Goal: Task Accomplishment & Management: Use online tool/utility

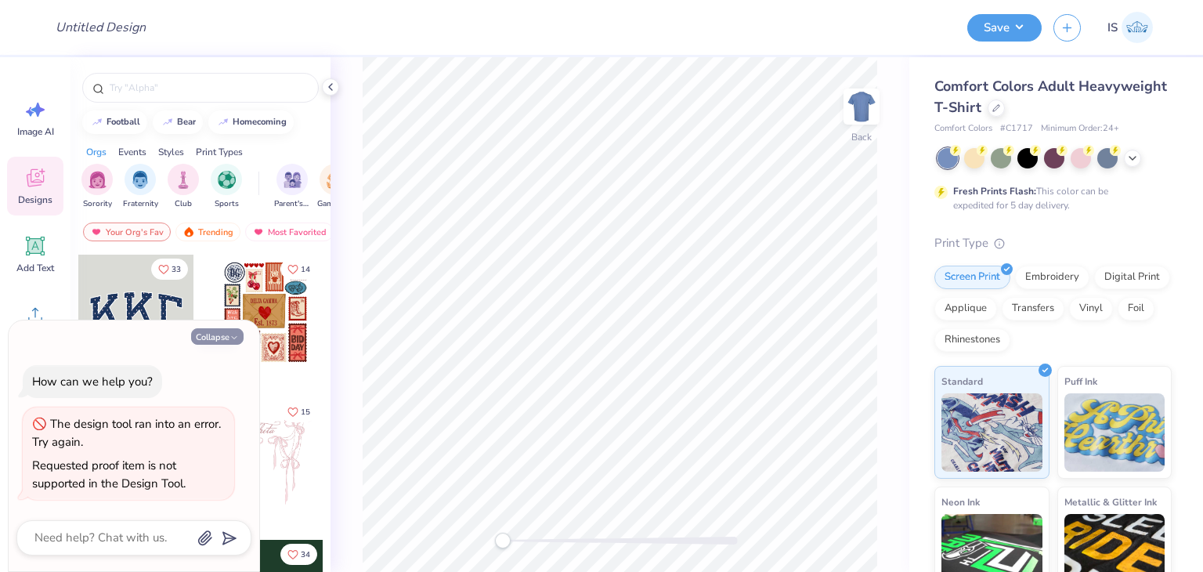
click at [224, 332] on button "Collapse" at bounding box center [217, 336] width 52 height 16
type textarea "x"
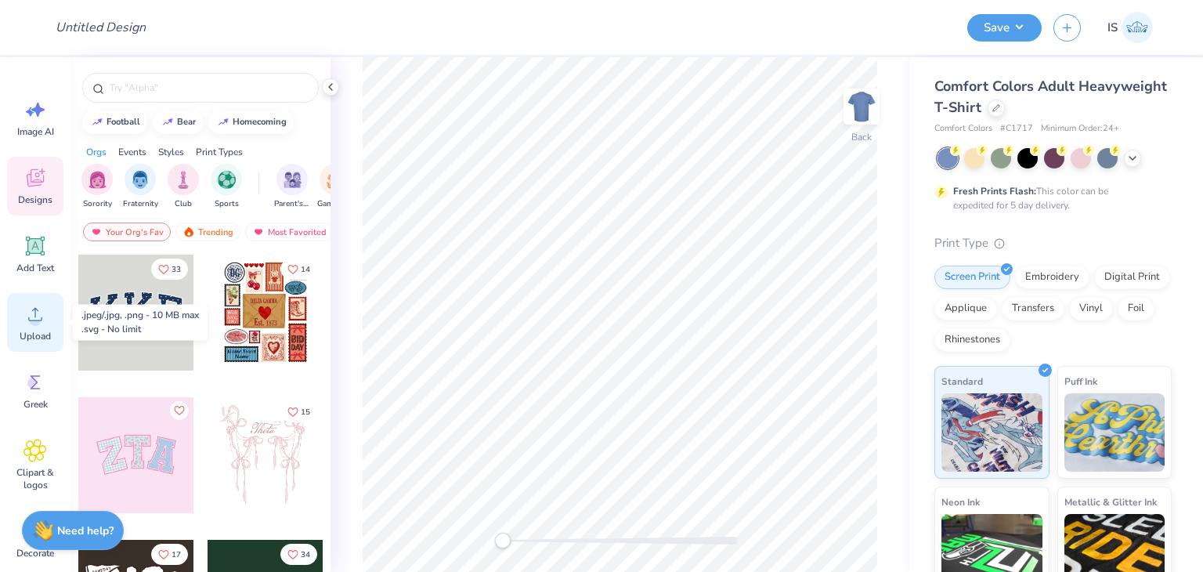
click at [27, 309] on icon at bounding box center [34, 313] width 23 height 23
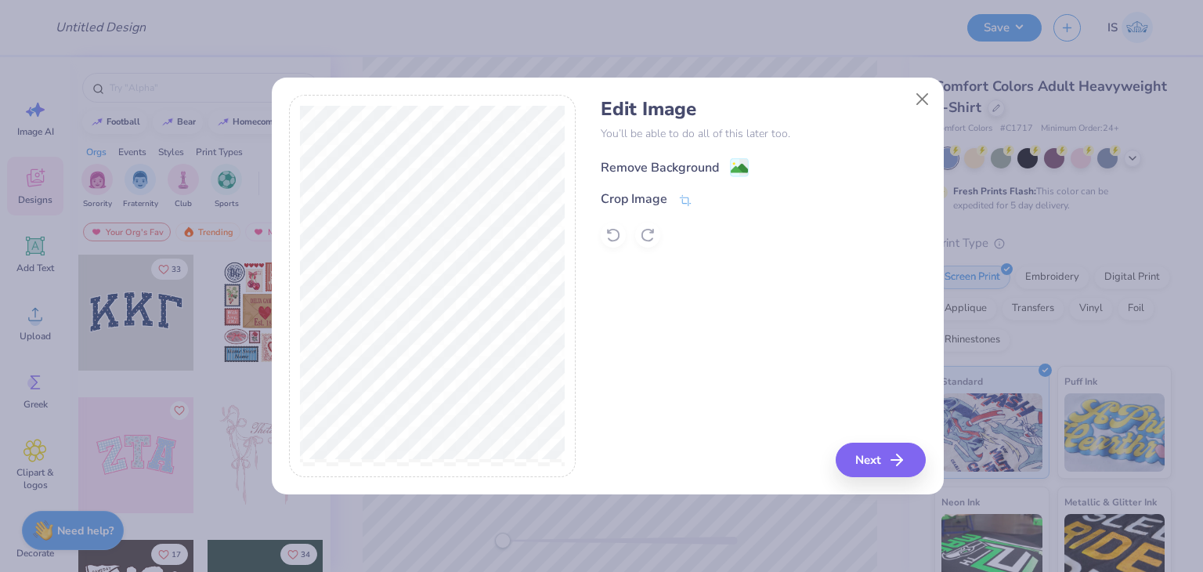
click at [660, 171] on div "Remove Background" at bounding box center [659, 167] width 118 height 19
click at [906, 457] on icon "button" at bounding box center [901, 459] width 19 height 19
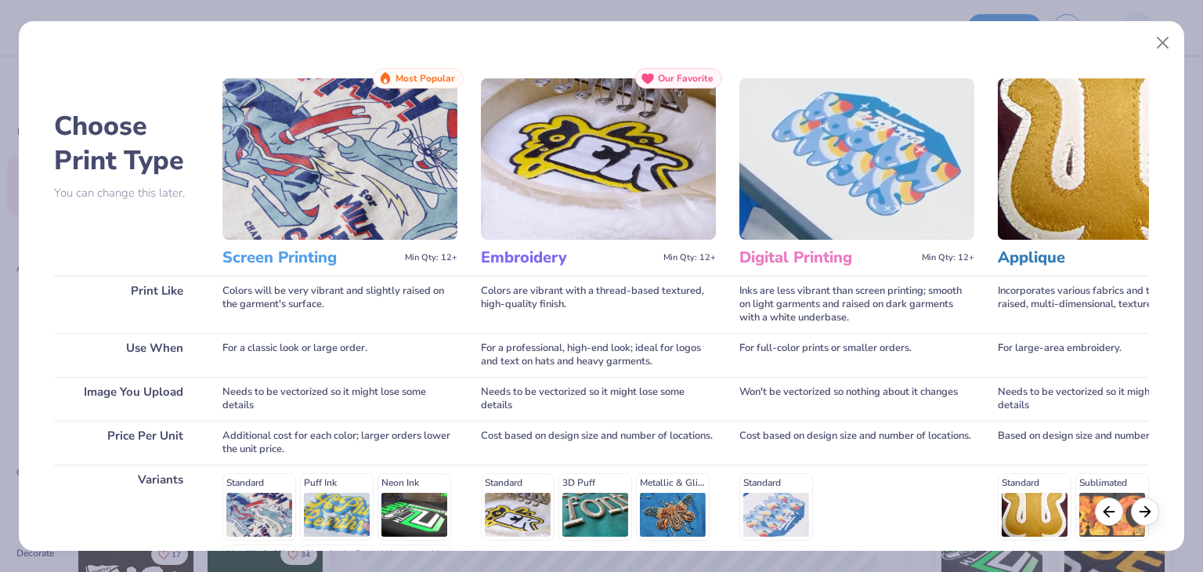
scroll to position [209, 0]
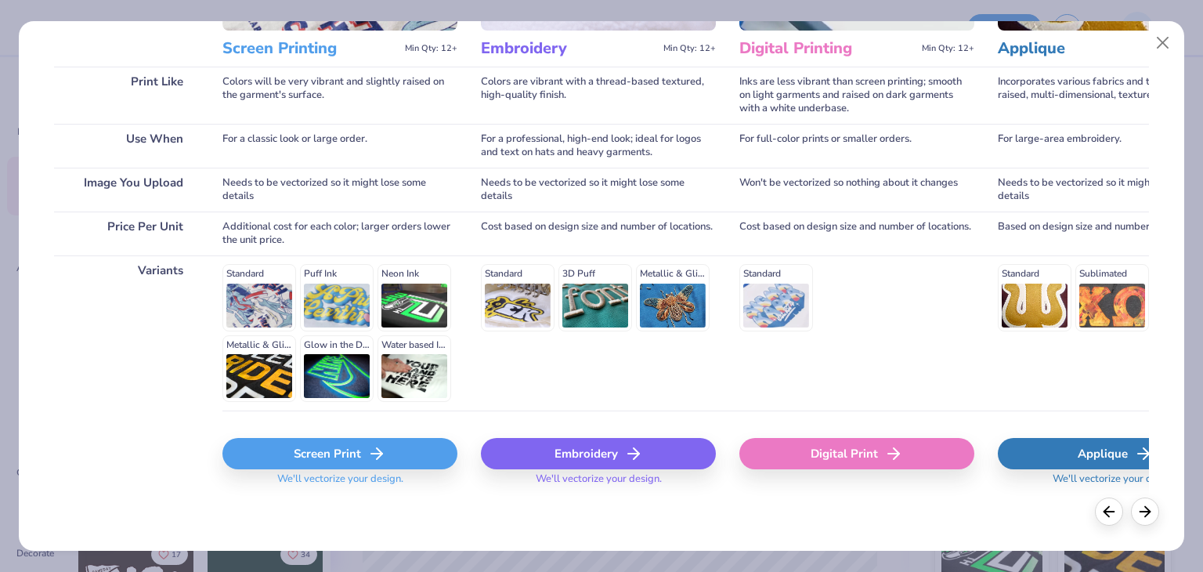
click at [567, 452] on div "Embroidery" at bounding box center [598, 453] width 235 height 31
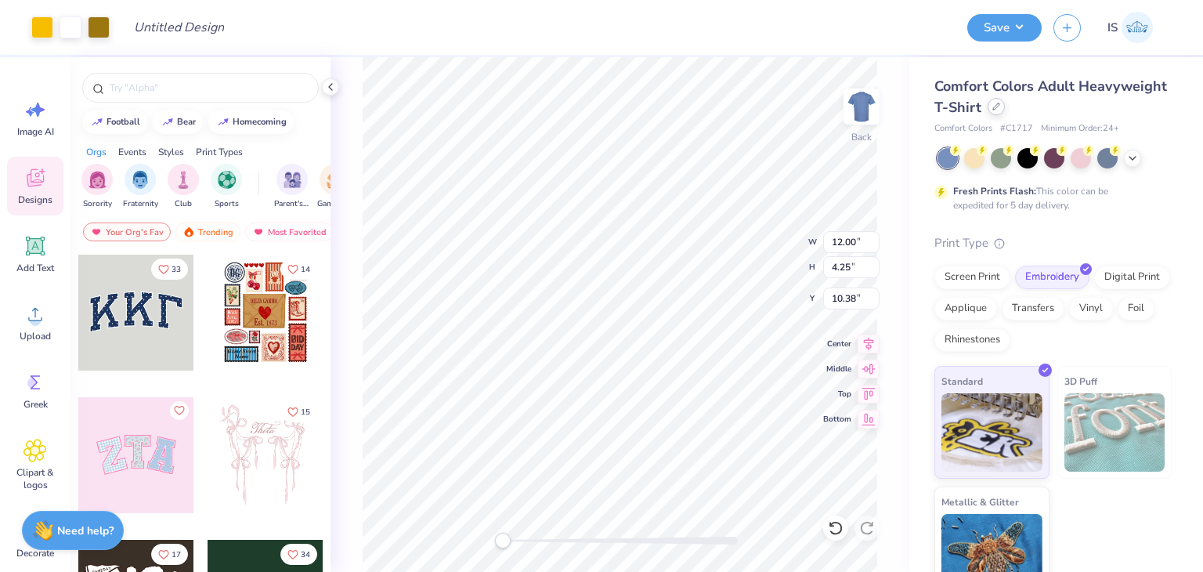
click at [1000, 106] on icon at bounding box center [996, 107] width 8 height 8
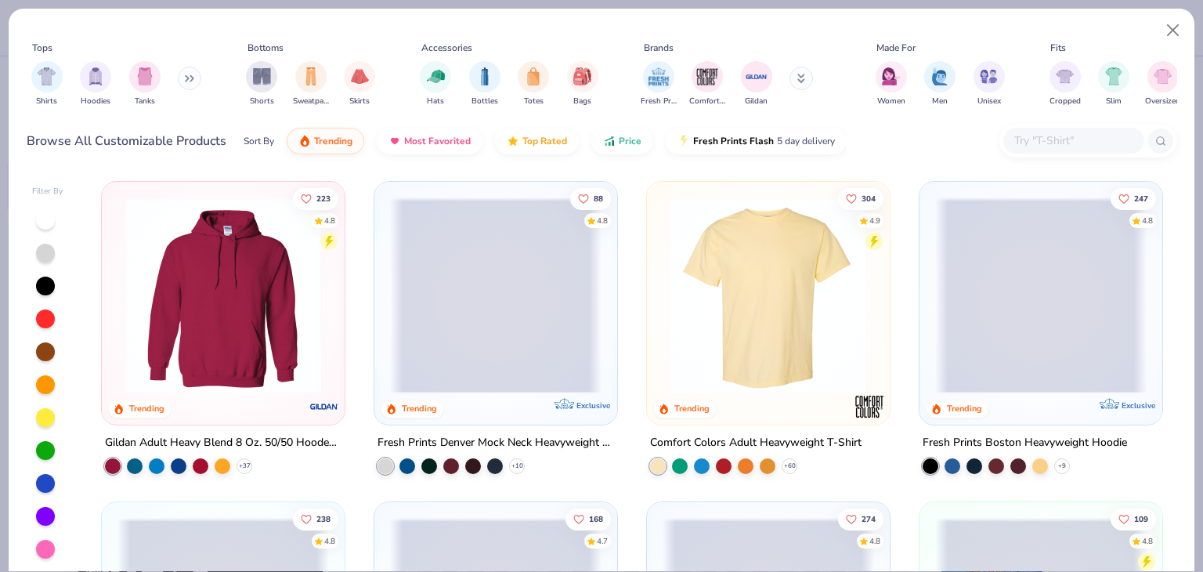
click at [1031, 146] on input "text" at bounding box center [1072, 141] width 121 height 18
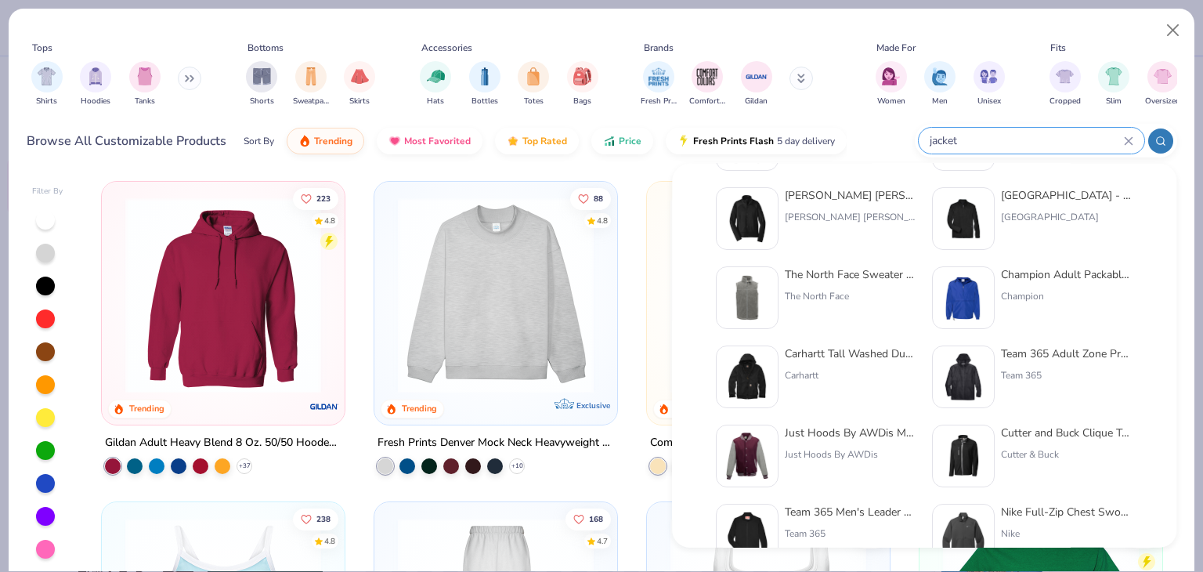
scroll to position [241, 0]
type input "jacket"
click at [806, 364] on div "Carhartt Tall Washed Duck Active Jacket Carhartt" at bounding box center [850, 377] width 132 height 63
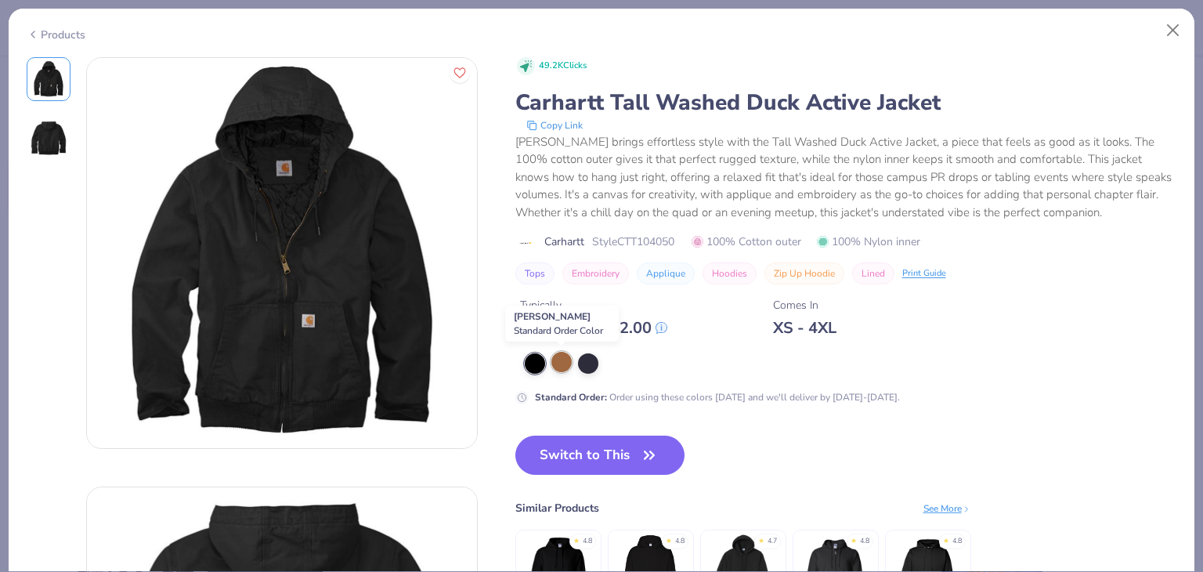
click at [559, 353] on div at bounding box center [561, 362] width 20 height 20
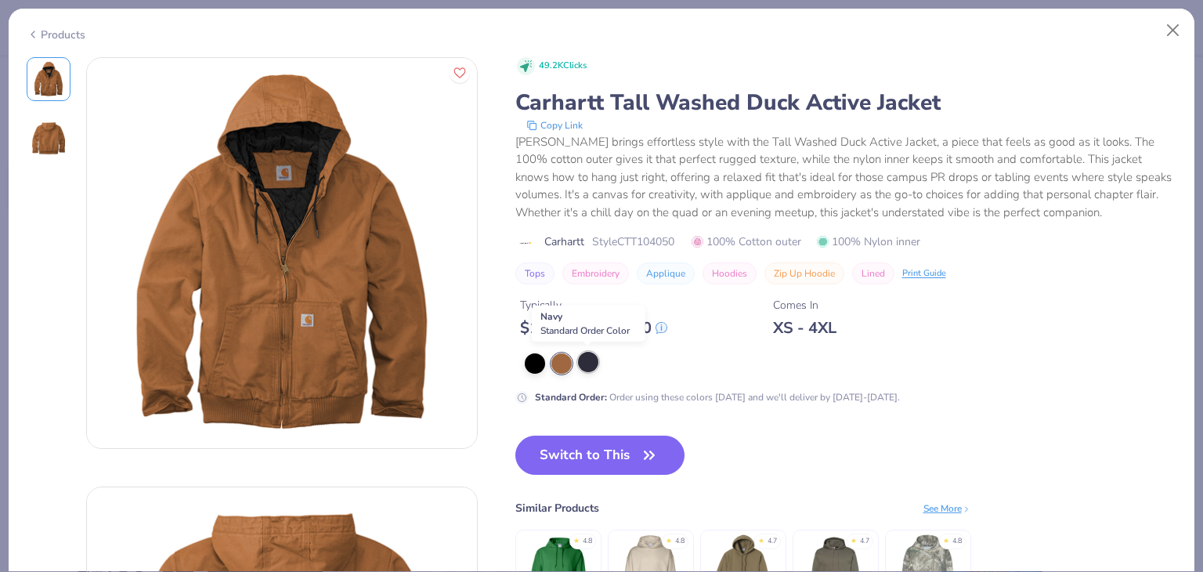
click at [582, 359] on div at bounding box center [588, 362] width 20 height 20
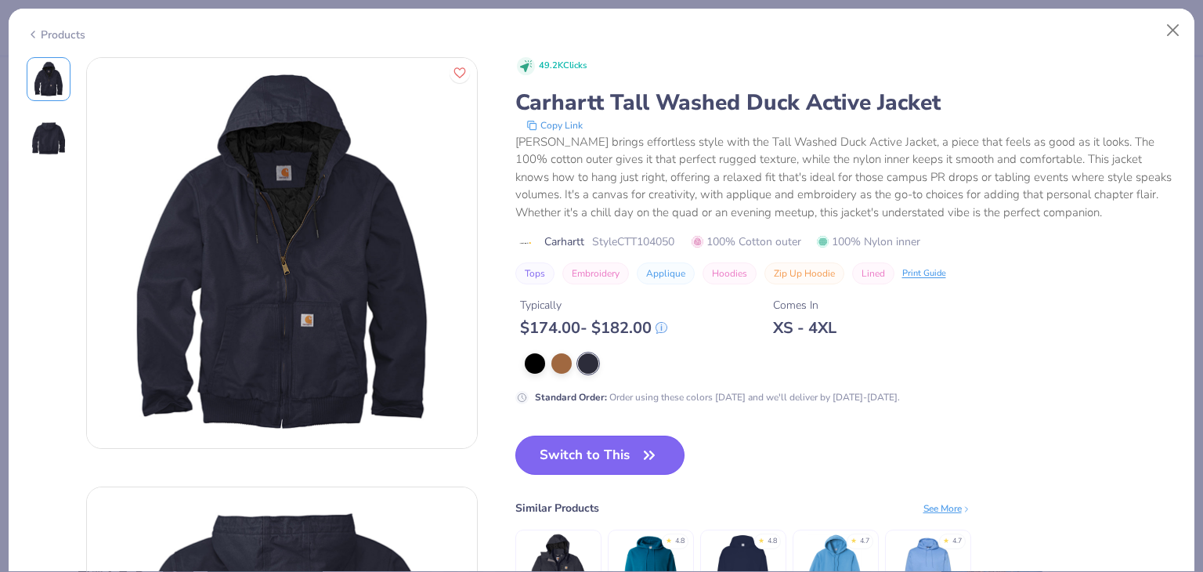
click at [556, 446] on button "Switch to This" at bounding box center [600, 454] width 170 height 39
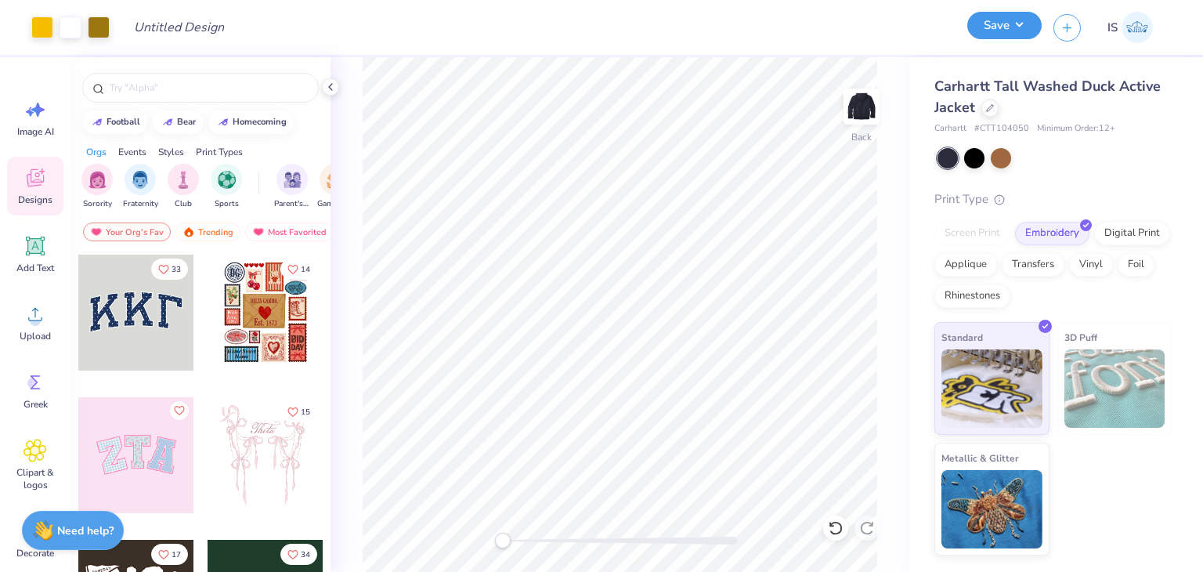
click at [999, 18] on button "Save" at bounding box center [1004, 25] width 74 height 27
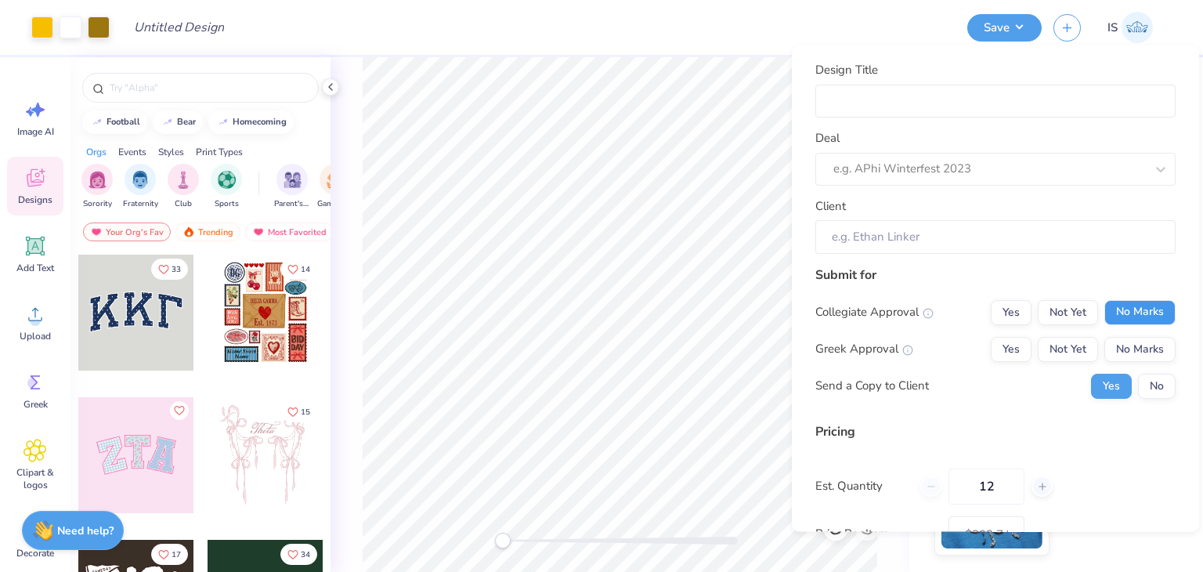
click at [1131, 306] on button "No Marks" at bounding box center [1139, 311] width 71 height 25
click at [1125, 324] on div "Collegiate Approval Yes Not Yet No Marks Greek Approval Yes Not Yet No Marks Se…" at bounding box center [995, 348] width 360 height 99
click at [1121, 337] on button "No Marks" at bounding box center [1139, 348] width 71 height 25
type input "$202.74"
click at [899, 88] on input "Design Title" at bounding box center [995, 101] width 360 height 34
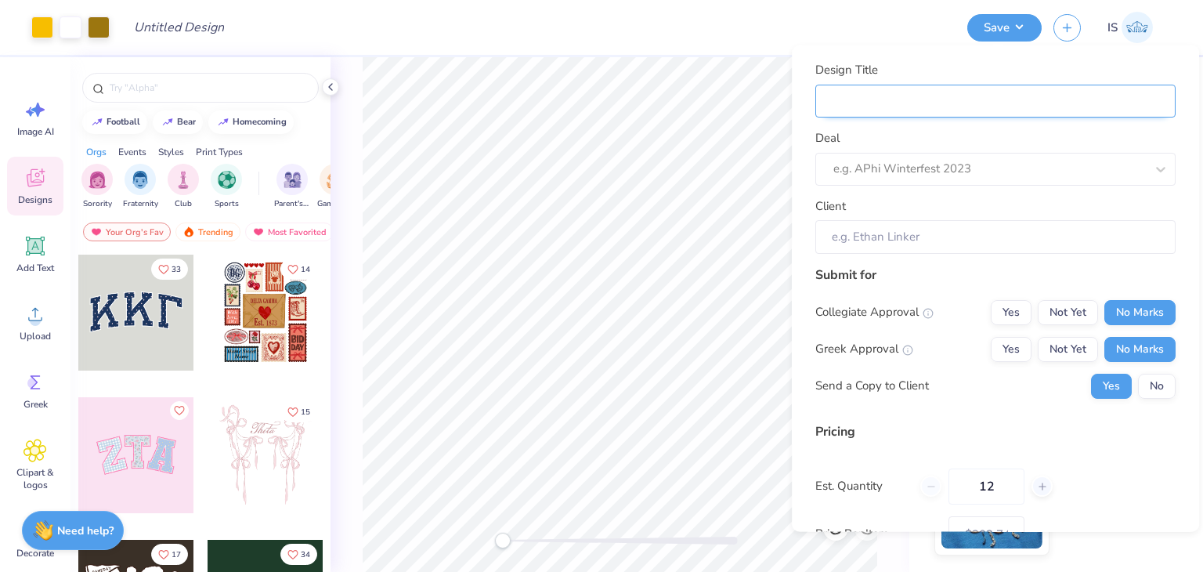
type input "A"
type input "A1"
type input "A10"
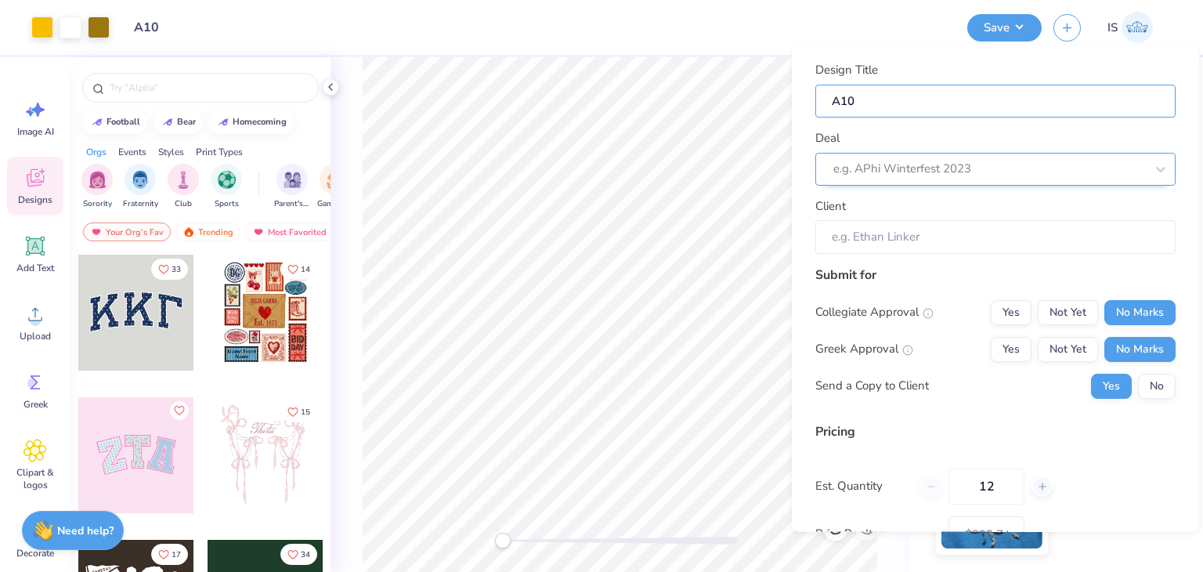
type input "A10"
click at [889, 160] on div at bounding box center [973, 168] width 280 height 21
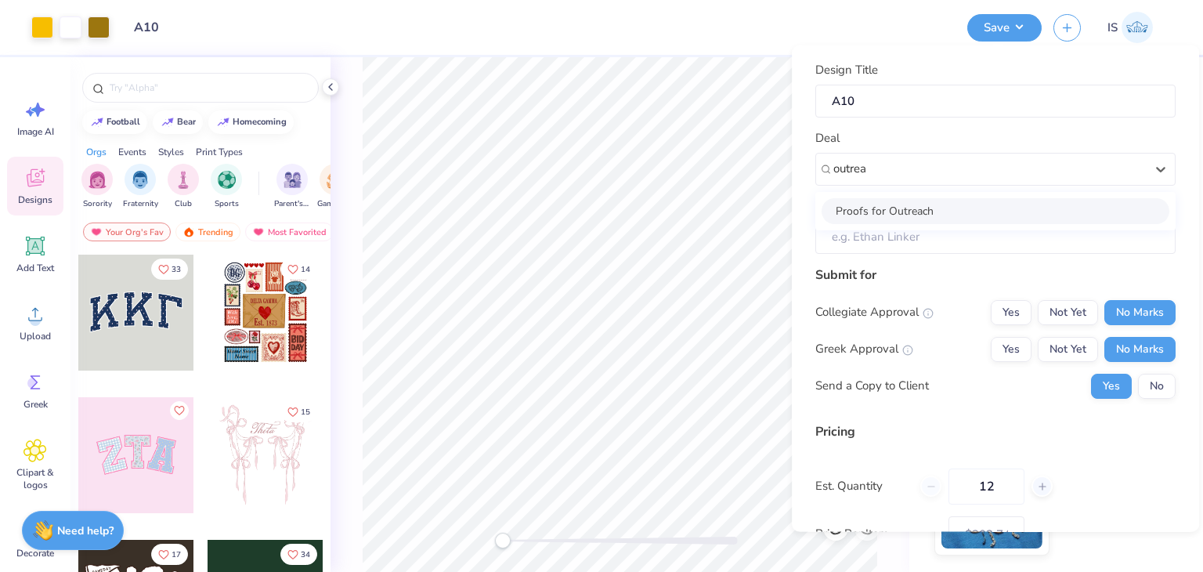
click at [877, 211] on div "Proofs for Outreach" at bounding box center [995, 210] width 348 height 26
type input "outrea"
type input "Test Account"
click at [883, 231] on input "Test Account" at bounding box center [995, 237] width 360 height 34
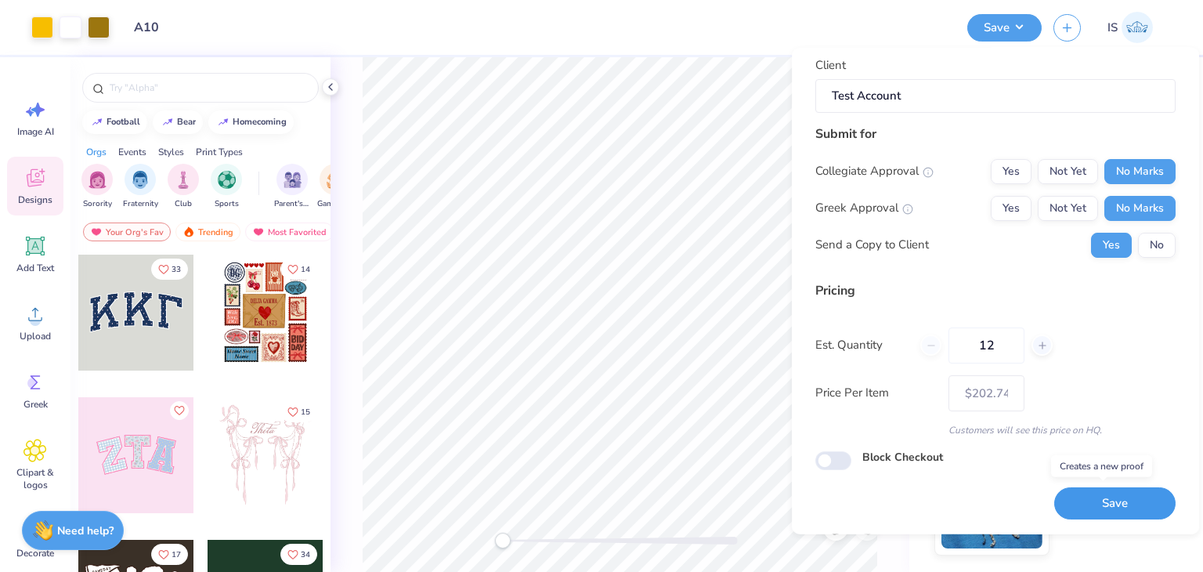
click at [1101, 514] on button "Save" at bounding box center [1114, 503] width 121 height 32
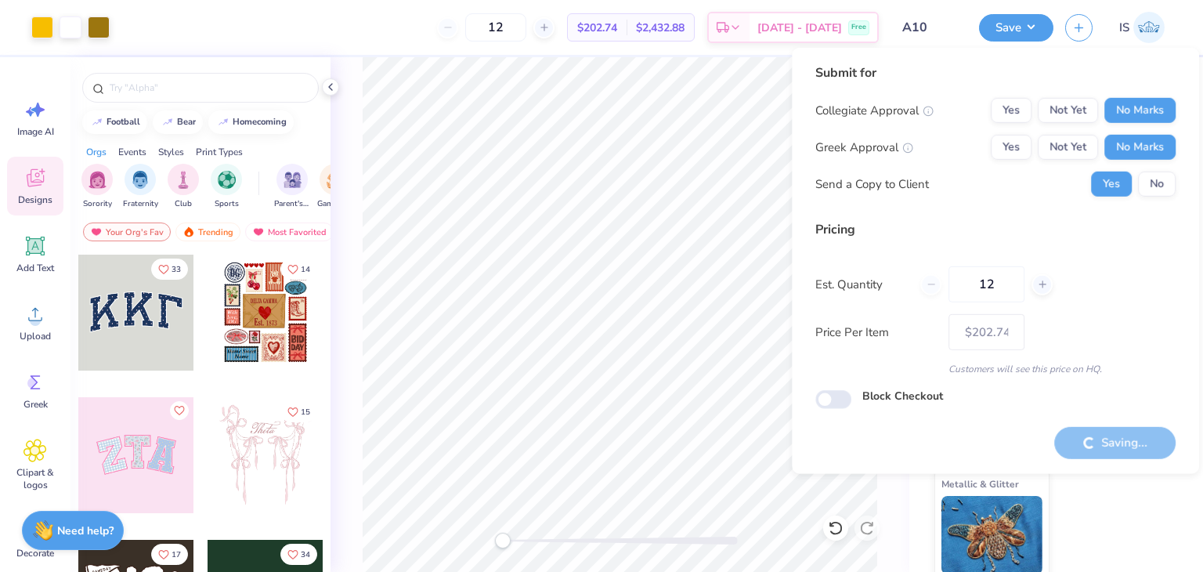
type input "– –"
